Goal: Task Accomplishment & Management: Manage account settings

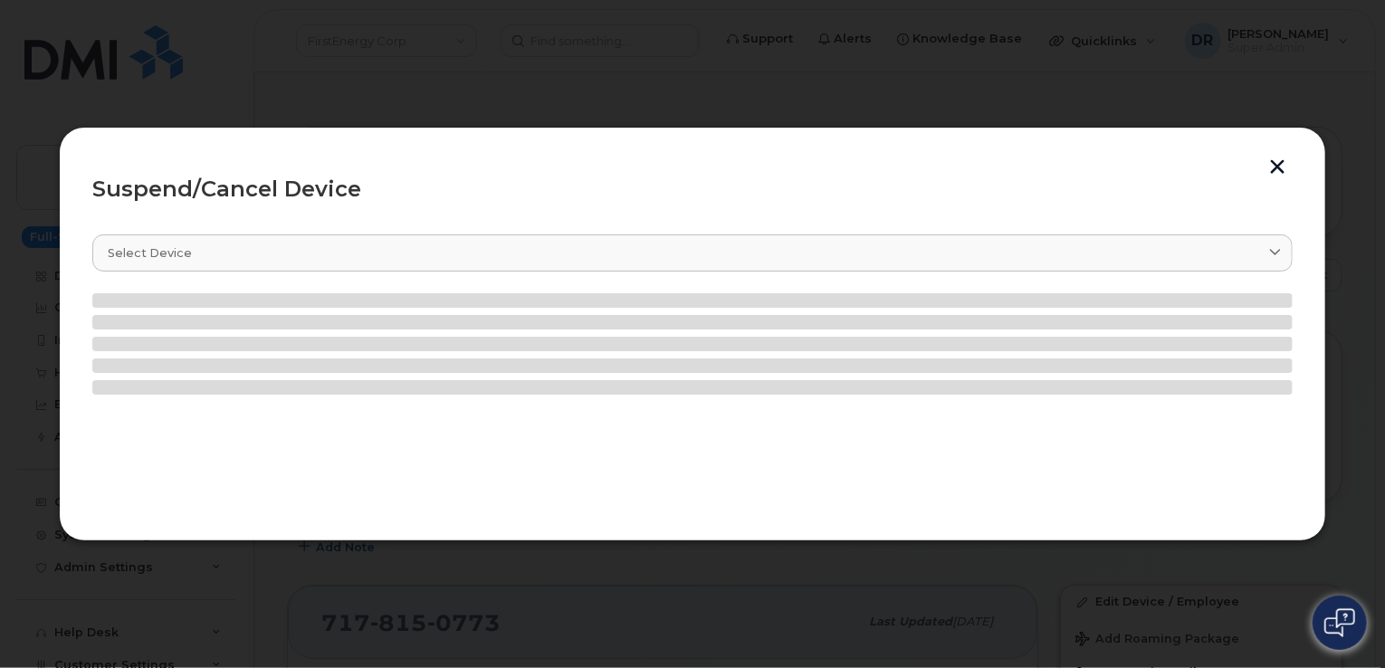
scroll to position [312, 0]
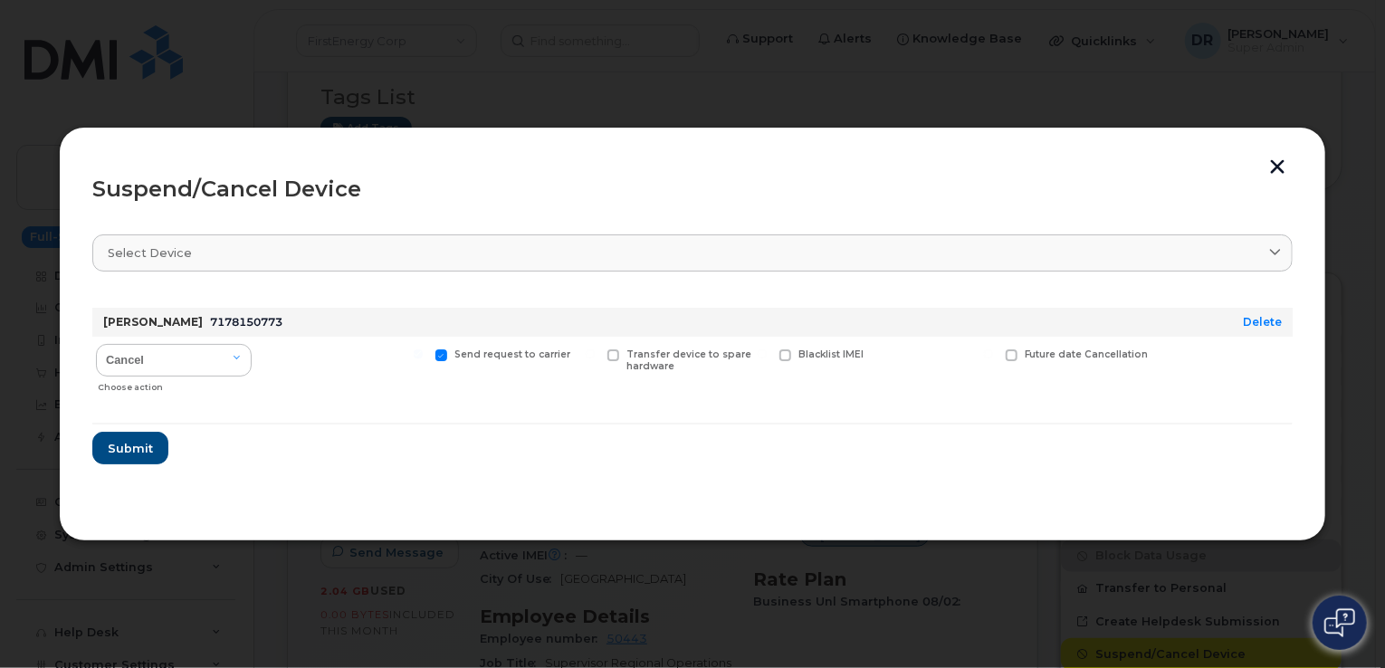
click at [423, 354] on input "Send request to carrier" at bounding box center [418, 353] width 9 height 9
checkbox input "false"
